Goal: Task Accomplishment & Management: Manage account settings

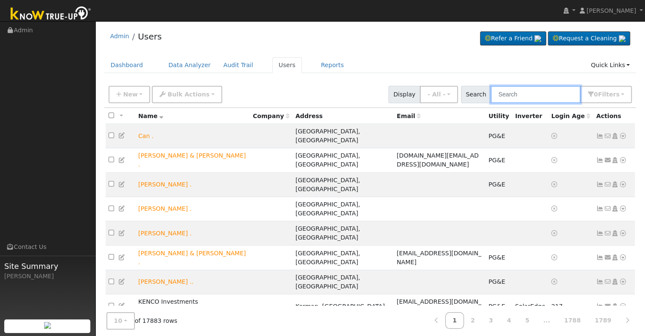
click at [509, 93] on input "text" at bounding box center [536, 94] width 90 height 17
paste input "STE20250129-01207"
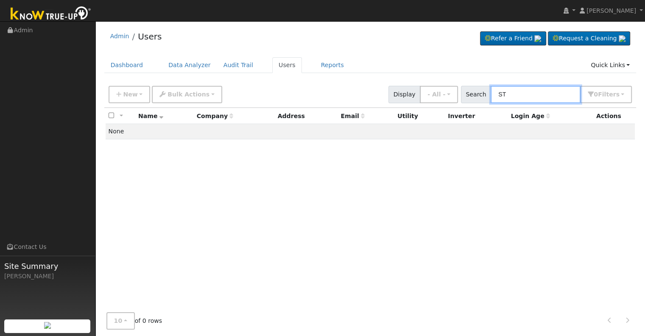
type input "S"
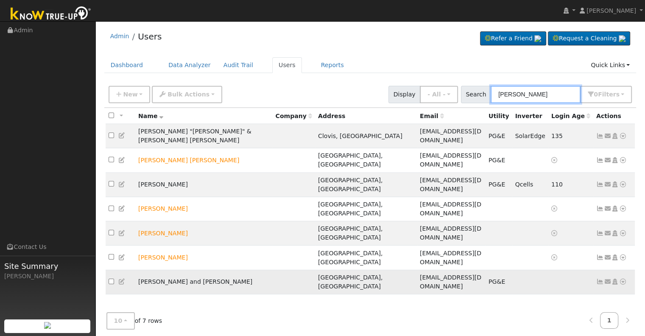
type input "[PERSON_NAME]"
click at [600, 278] on icon at bounding box center [601, 281] width 8 height 6
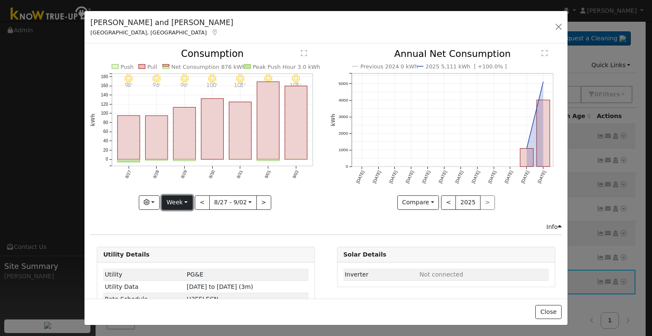
click at [184, 202] on button "Week" at bounding box center [177, 202] width 31 height 14
click at [211, 30] on icon at bounding box center [215, 32] width 8 height 6
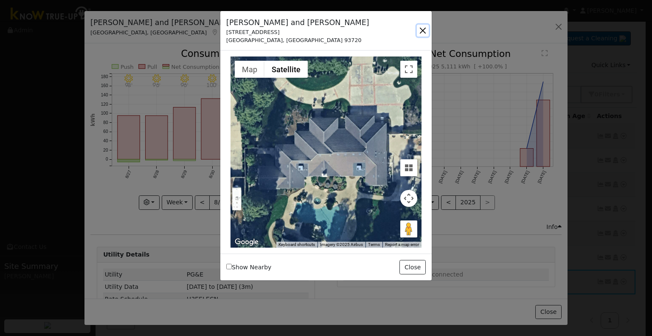
click at [422, 31] on button "button" at bounding box center [423, 31] width 12 height 12
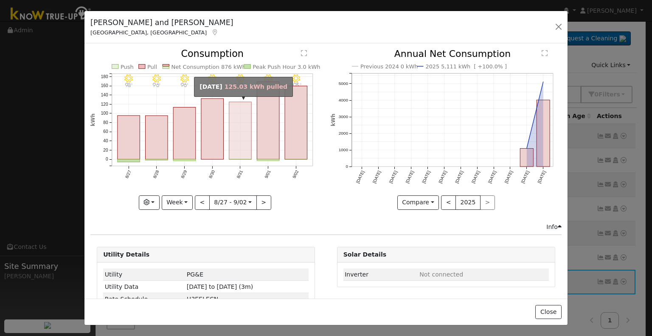
click at [242, 148] on rect "onclick=""" at bounding box center [240, 130] width 22 height 57
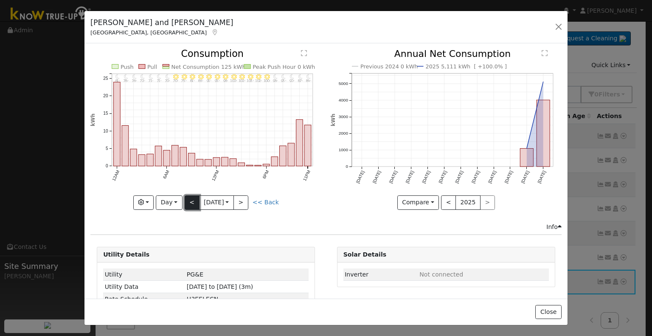
click at [190, 198] on button "<" at bounding box center [192, 202] width 15 height 14
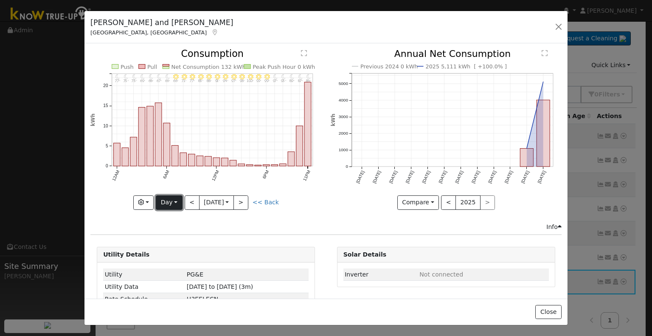
click at [175, 201] on button "Day" at bounding box center [169, 202] width 26 height 14
click at [173, 237] on link "Month" at bounding box center [185, 243] width 59 height 12
type input "[DATE]"
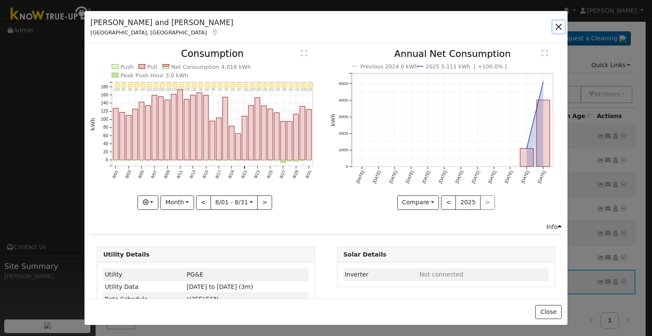
click at [558, 25] on button "button" at bounding box center [558, 27] width 12 height 12
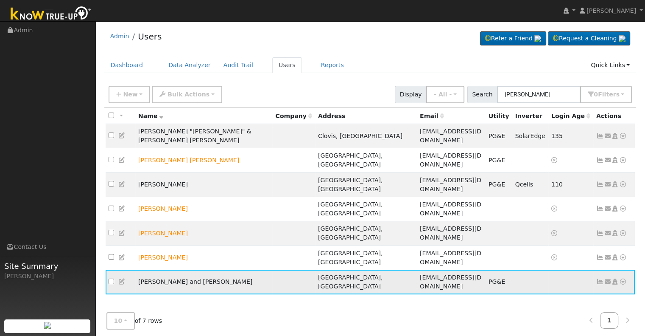
click at [121, 278] on icon at bounding box center [122, 281] width 8 height 6
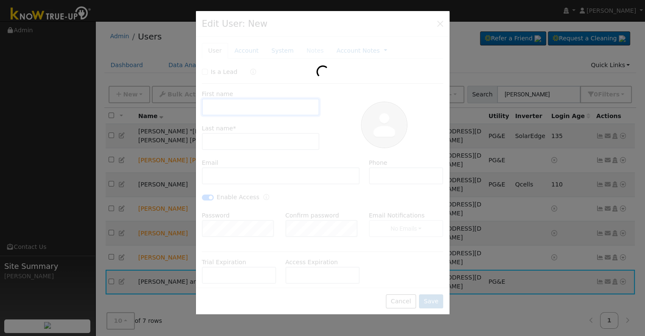
type input "[PERSON_NAME] and Yongzhao"
type input "[PERSON_NAME]"
type input "[EMAIL_ADDRESS][DOMAIN_NAME]"
type input "[PHONE_NUMBER]"
checkbox input "true"
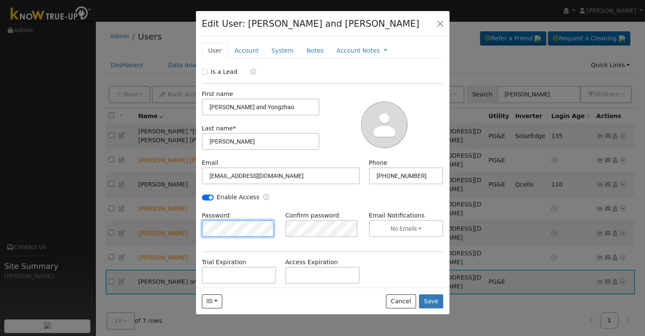
click at [199, 224] on div "Password" at bounding box center [239, 224] width 84 height 26
click at [243, 208] on div "Enable Access" at bounding box center [322, 202] width 251 height 18
click at [326, 188] on div "Email [EMAIL_ADDRESS][DOMAIN_NAME] Phone [PHONE_NUMBER]" at bounding box center [322, 175] width 251 height 34
click at [434, 301] on button "Save" at bounding box center [431, 301] width 25 height 14
